Goal: Find contact information

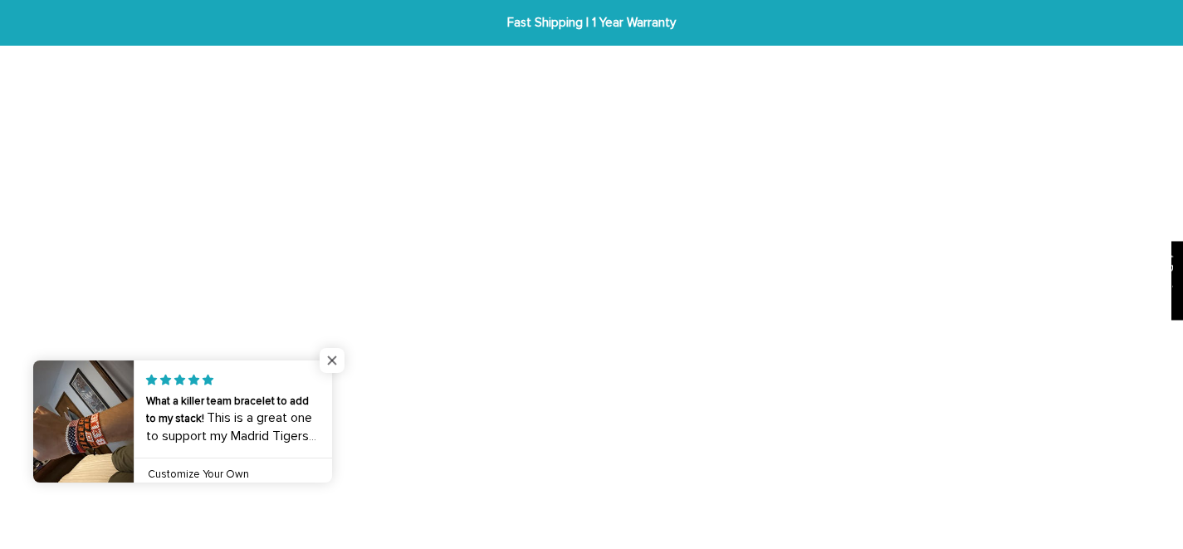
click at [335, 362] on span "Close popup widget" at bounding box center [332, 360] width 25 height 25
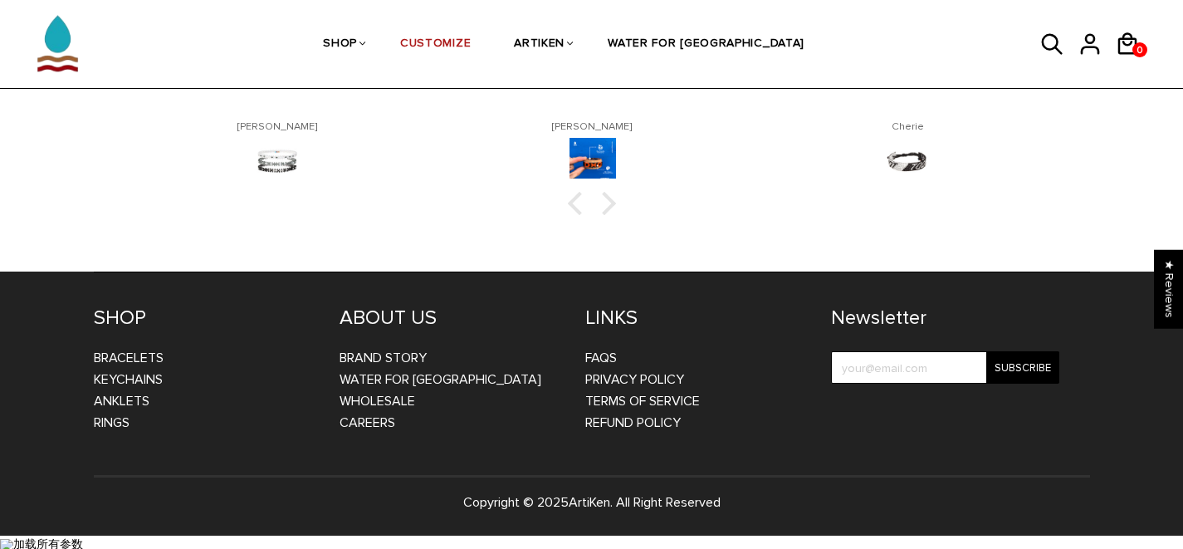
scroll to position [2780, 0]
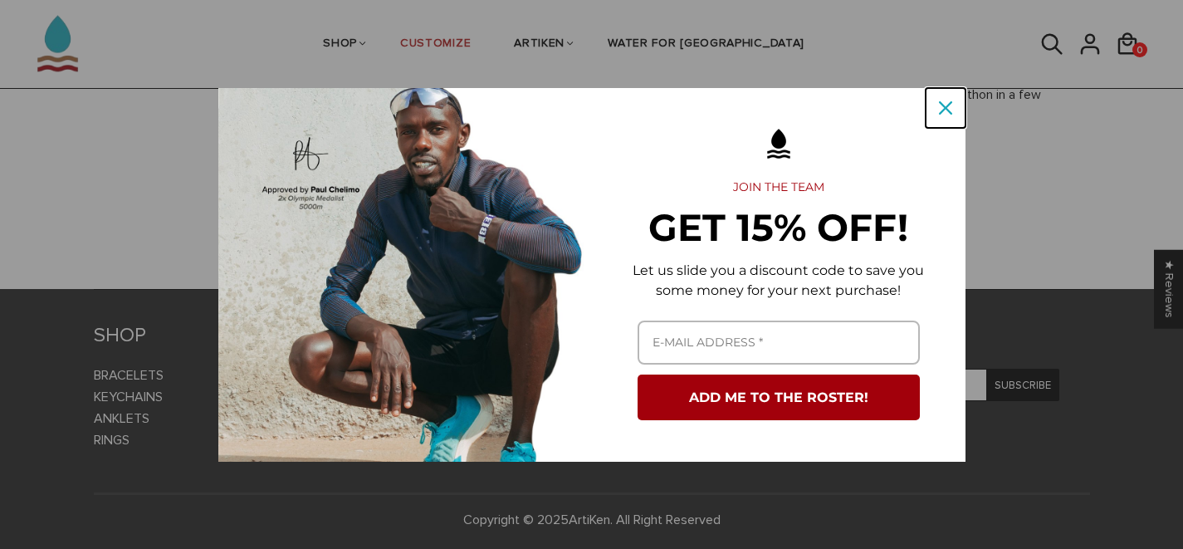
click at [950, 104] on icon "close icon" at bounding box center [945, 107] width 13 height 13
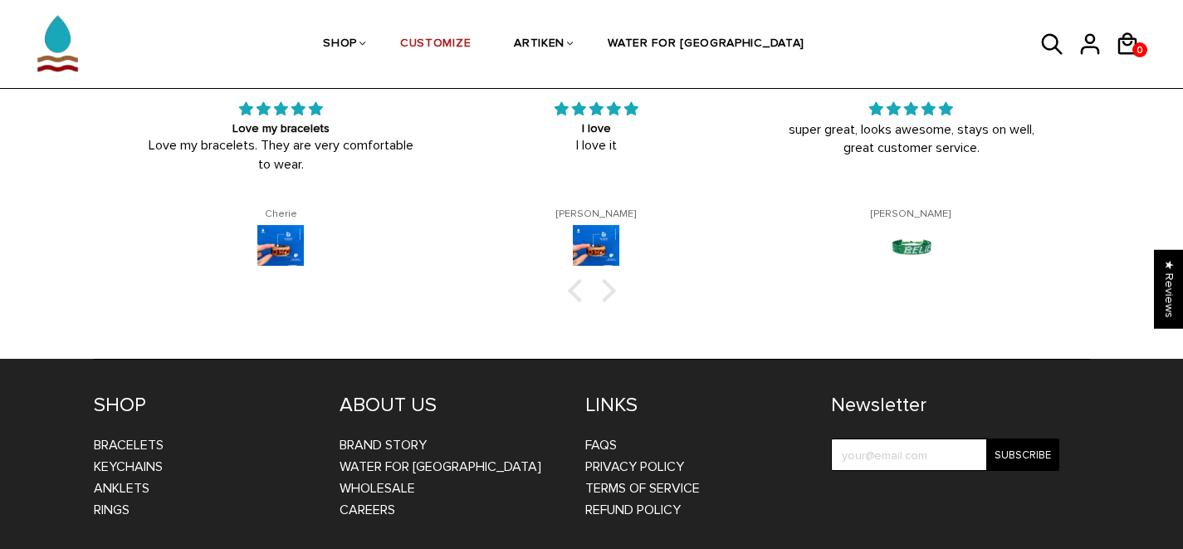
scroll to position [2797, 0]
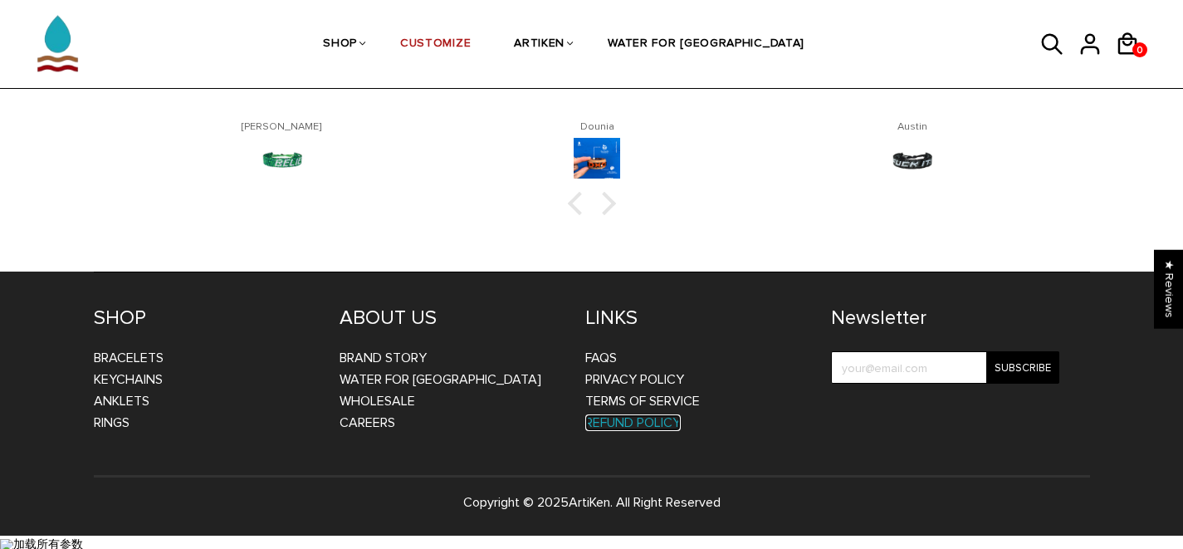
click at [651, 414] on link "Refund Policy" at bounding box center [632, 422] width 95 height 17
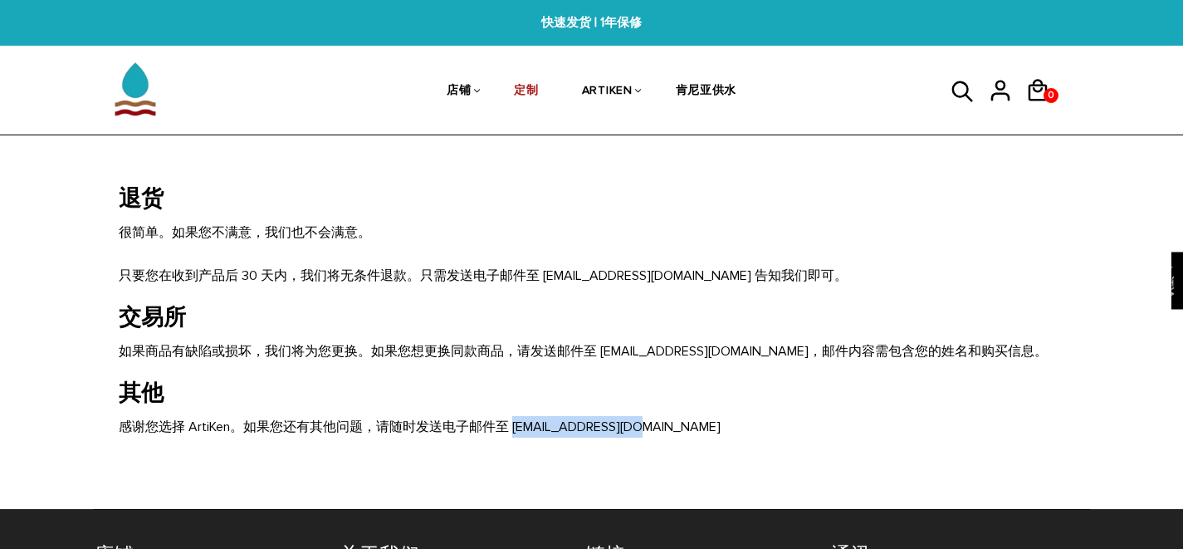
drag, startPoint x: 512, startPoint y: 422, endPoint x: 673, endPoint y: 435, distance: 161.5
click at [673, 435] on p "感谢您选择 ArtiKen。如果您还有其他问题，请随时发送电子邮件至 orders@artiken.com" at bounding box center [592, 427] width 946 height 22
copy font "orders@artiken.com"
